Goal: Task Accomplishment & Management: Complete application form

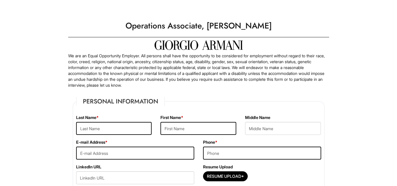
click at [96, 135] on div "Last Name *" at bounding box center [114, 127] width 85 height 25
click at [96, 127] on input "text" at bounding box center [114, 128] width 76 height 13
type input "[PERSON_NAME]"
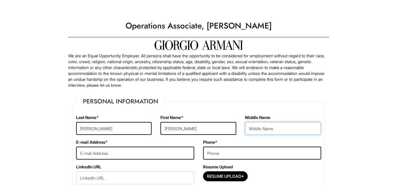
type input "[EMAIL_ADDRESS][DOMAIN_NAME]"
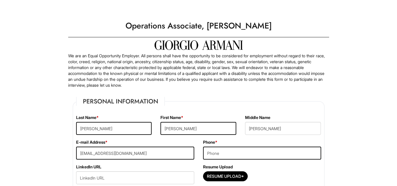
type input "8602620000"
type input "[STREET_ADDRESS]"
type input "[GEOGRAPHIC_DATA]"
select select "CT"
type input "06457"
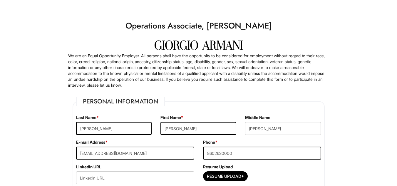
select select "[GEOGRAPHIC_DATA]"
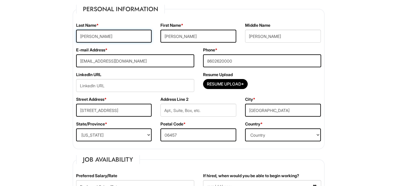
scroll to position [100, 0]
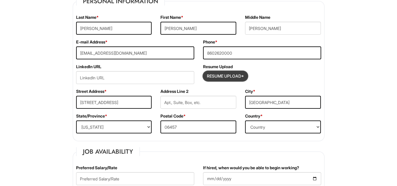
click at [211, 76] on input "Resume Upload*" at bounding box center [225, 75] width 44 height 9
type input "C:\fakepath\TJG Resume.pdf"
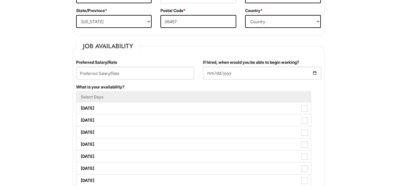
scroll to position [206, 0]
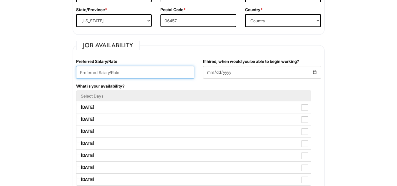
click at [161, 75] on input "text" at bounding box center [135, 72] width 118 height 13
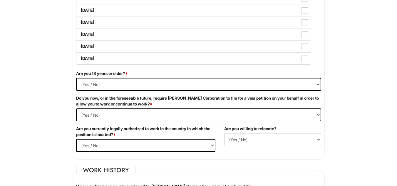
scroll to position [328, 0]
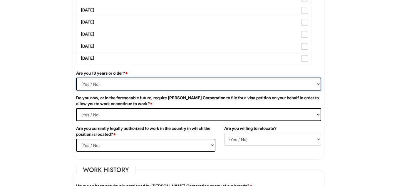
click at [195, 87] on select "(Yes / No) Yes No" at bounding box center [198, 84] width 245 height 13
click at [76, 78] on select "(Yes / No) Yes No" at bounding box center [198, 84] width 245 height 13
click at [190, 86] on select "(Yes / No) Yes No" at bounding box center [198, 84] width 245 height 13
select select "Yes"
click at [76, 78] on select "(Yes / No) Yes No" at bounding box center [198, 84] width 245 height 13
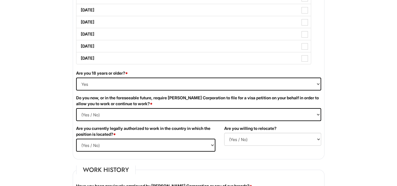
click at [186, 107] on div "Do you now, or in the foreseeable future, require [PERSON_NAME] Corporation to …" at bounding box center [199, 110] width 254 height 31
click at [187, 118] on Required "(Yes / No) Yes No" at bounding box center [198, 114] width 245 height 13
select Required "No"
click at [76, 108] on Required "(Yes / No) Yes No" at bounding box center [198, 114] width 245 height 13
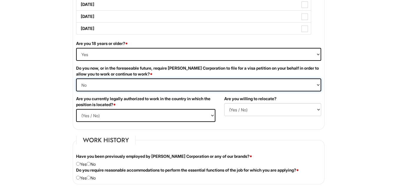
scroll to position [364, 0]
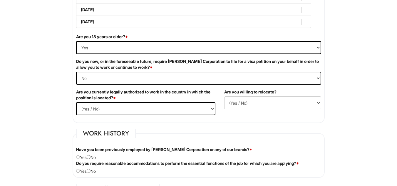
click at [174, 115] on div "Are you currently legally authorized to work in the country in which the positi…" at bounding box center [146, 104] width 148 height 31
click at [173, 110] on select "(Yes / No) Yes No" at bounding box center [145, 108] width 139 height 13
select select "Yes"
click at [76, 102] on select "(Yes / No) Yes No" at bounding box center [145, 108] width 139 height 13
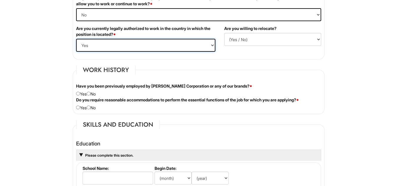
scroll to position [430, 0]
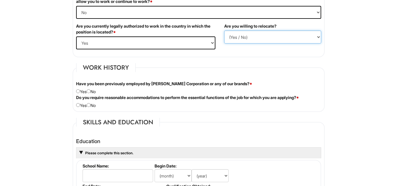
click at [252, 42] on select "(Yes / No) No Yes" at bounding box center [272, 37] width 97 height 13
select select "Y"
click at [224, 31] on select "(Yes / No) No Yes" at bounding box center [272, 37] width 97 height 13
click at [90, 90] on input "radio" at bounding box center [89, 91] width 4 height 4
radio input "true"
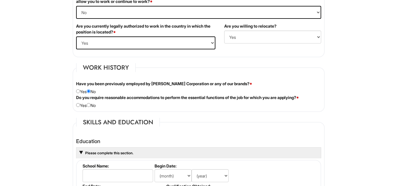
click at [95, 107] on div "Do you require reasonable accommodations to perform the essential functions of …" at bounding box center [199, 102] width 254 height 14
click at [93, 106] on div "Do you require reasonable accommodations to perform the essential functions of …" at bounding box center [199, 102] width 254 height 14
click at [90, 105] on input "radio" at bounding box center [89, 105] width 4 height 4
radio input "true"
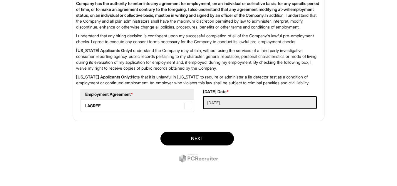
scroll to position [984, 0]
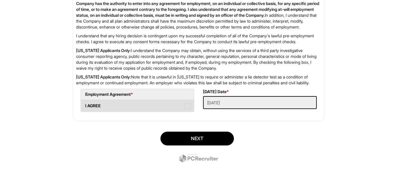
click at [182, 103] on label "I AGREE" at bounding box center [137, 106] width 113 height 12
click at [85, 103] on AGREE "I AGREE" at bounding box center [83, 103] width 4 height 4
checkbox AGREE "true"
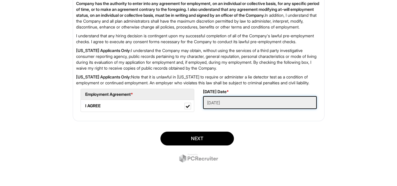
click at [218, 101] on Applied "[DATE]" at bounding box center [260, 102] width 114 height 13
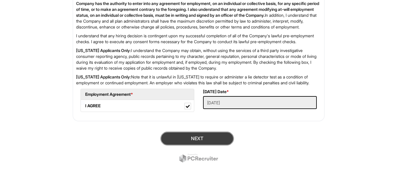
click at [211, 138] on button "Next" at bounding box center [196, 139] width 73 height 14
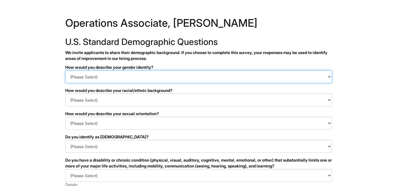
click at [173, 78] on select "(Please Select) Man Woman [DEMOGRAPHIC_DATA] I prefer to self-describe I don't …" at bounding box center [198, 76] width 267 height 13
select select "Man"
click at [65, 70] on select "(Please Select) Man Woman [DEMOGRAPHIC_DATA] I prefer to self-describe I don't …" at bounding box center [198, 76] width 267 height 13
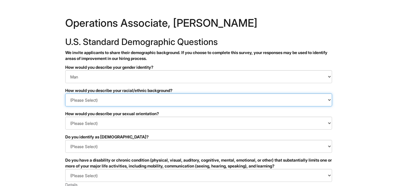
click at [168, 101] on select "(Please Select) [DEMOGRAPHIC_DATA] or of [DEMOGRAPHIC_DATA] descent [DEMOGRAPHI…" at bounding box center [198, 99] width 267 height 13
select select "White or European"
click at [65, 93] on select "(Please Select) [DEMOGRAPHIC_DATA] or of [DEMOGRAPHIC_DATA] descent [DEMOGRAPHI…" at bounding box center [198, 99] width 267 height 13
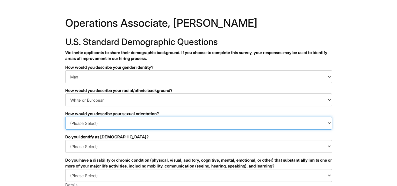
click at [135, 122] on select "(Please Select) [DEMOGRAPHIC_DATA] [DEMOGRAPHIC_DATA] and/or [DEMOGRAPHIC_DATA]…" at bounding box center [198, 123] width 267 height 13
select select "[DEMOGRAPHIC_DATA]"
click at [65, 117] on select "(Please Select) Asexual Bisexual and/or pansexual Gay Heterosexual Lesbian Quee…" at bounding box center [198, 123] width 267 height 13
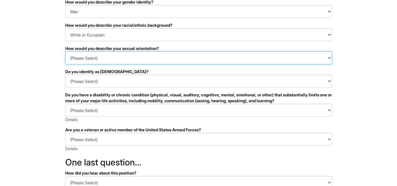
scroll to position [67, 0]
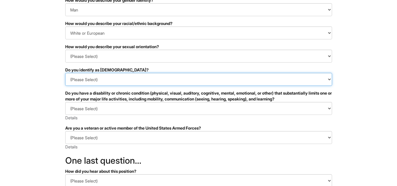
click at [126, 85] on select "(Please Select) Yes No I prefer to self-describe I don't wish to answer" at bounding box center [198, 79] width 267 height 13
select select "No"
click at [65, 73] on select "(Please Select) Yes No I prefer to self-describe I don't wish to answer" at bounding box center [198, 79] width 267 height 13
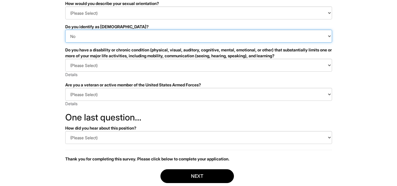
scroll to position [116, 0]
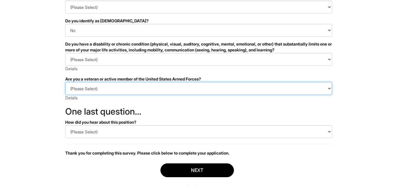
click at [126, 86] on select "(Please Select) I IDENTIFY AS ONE OR MORE OF THE CLASSIFICATIONS OF PROTECTED V…" at bounding box center [198, 88] width 267 height 13
select select "I AM NOT A PROTECTED VETERAN"
click at [65, 82] on select "(Please Select) I IDENTIFY AS ONE OR MORE OF THE CLASSIFICATIONS OF PROTECTED V…" at bounding box center [198, 88] width 267 height 13
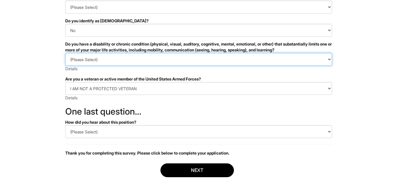
click at [120, 58] on select "(Please Select) YES, I HAVE A DISABILITY (or previously had a disability) NO, I…" at bounding box center [198, 59] width 267 height 13
select select "NO, I DON'T HAVE A DISABILITY"
click at [65, 53] on select "(Please Select) YES, I HAVE A DISABILITY (or previously had a disability) NO, I…" at bounding box center [198, 59] width 267 height 13
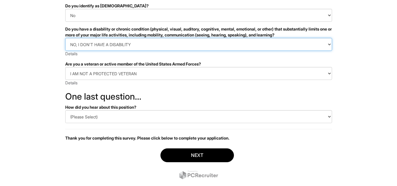
scroll to position [145, 0]
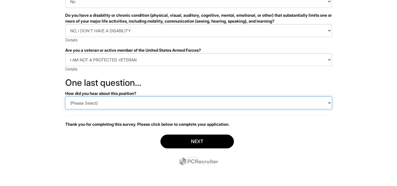
click at [109, 103] on select "(Please Select) CareerBuilder Indeed LinkedIn Monster Referral Other" at bounding box center [198, 102] width 267 height 13
select select "LinkedIn"
click at [65, 96] on select "(Please Select) CareerBuilder Indeed LinkedIn Monster Referral Other" at bounding box center [198, 102] width 267 height 13
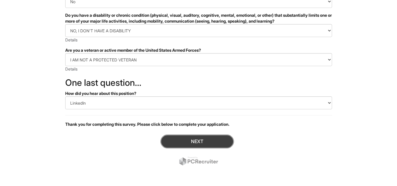
click at [172, 139] on button "Next" at bounding box center [196, 141] width 73 height 14
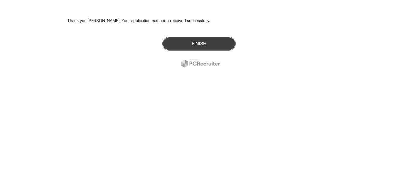
click at [198, 46] on button "Finish" at bounding box center [198, 44] width 73 height 14
